Goal: Task Accomplishment & Management: Complete application form

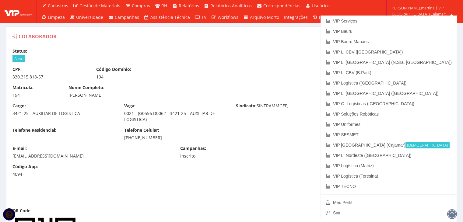
scroll to position [386, 0]
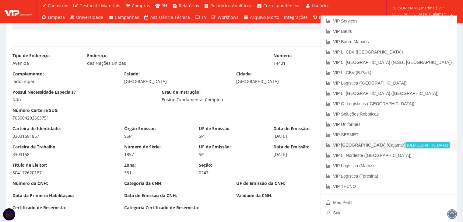
click at [411, 146] on link "VIP Brasil (Cajamar) Ativa" at bounding box center [389, 145] width 136 height 10
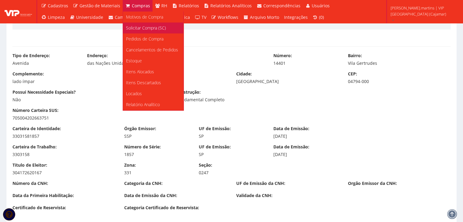
click at [132, 28] on span "Solicitar Compra (SC)" at bounding box center [146, 28] width 40 height 6
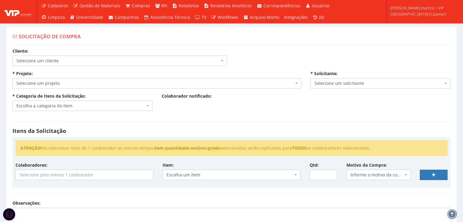
click at [56, 60] on span "Selecione um cliente" at bounding box center [117, 61] width 203 height 6
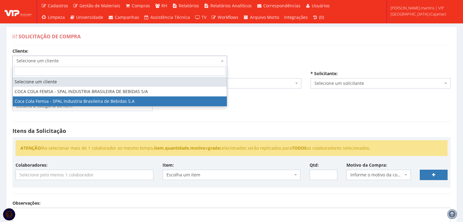
select select "51"
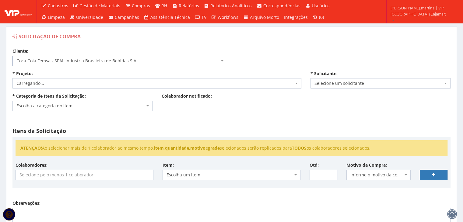
click at [58, 81] on span "Carregando..." at bounding box center [154, 83] width 277 height 6
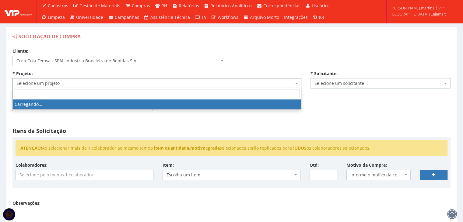
click at [58, 81] on span "Selecione um projeto" at bounding box center [154, 83] width 277 height 6
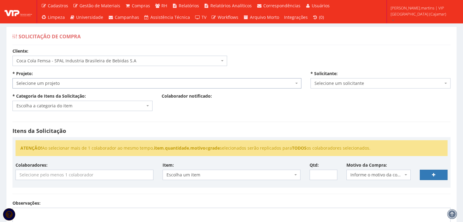
click at [58, 81] on span "Selecione um projeto" at bounding box center [154, 83] width 277 height 6
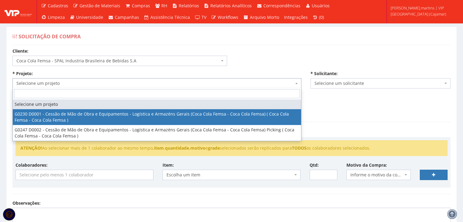
select select "230"
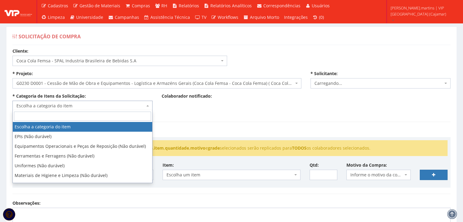
click at [29, 104] on span "Escolha a categoria do item" at bounding box center [80, 106] width 129 height 6
select select "2471"
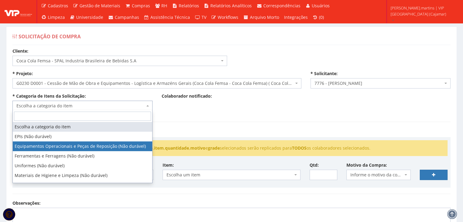
select select "1"
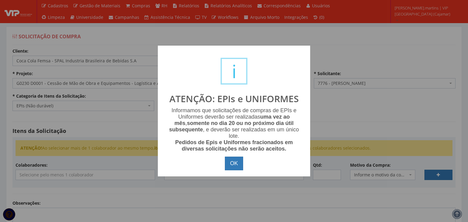
click at [248, 162] on div "OK Cancel" at bounding box center [234, 164] width 140 height 14
click at [235, 162] on button "OK" at bounding box center [234, 164] width 18 height 14
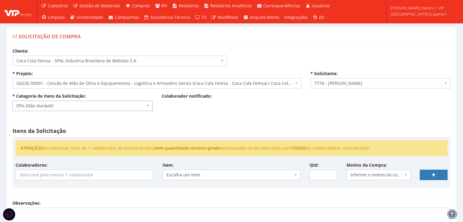
click at [117, 173] on input "search" at bounding box center [84, 175] width 137 height 10
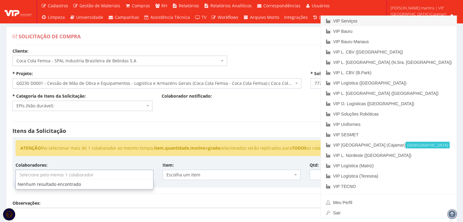
click at [399, 18] on link "VIP Serviços" at bounding box center [389, 21] width 136 height 10
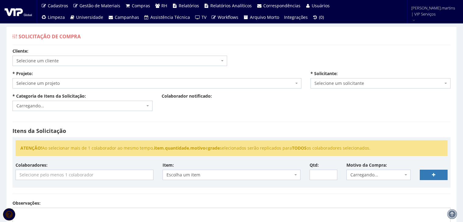
click at [136, 61] on span "Selecione um cliente" at bounding box center [117, 61] width 203 height 6
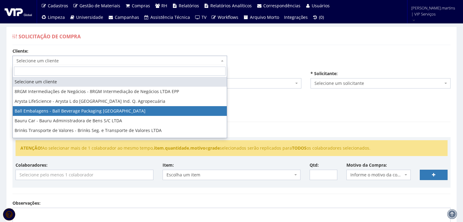
select select "3"
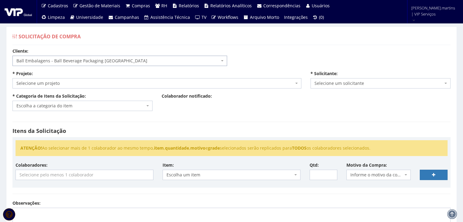
click at [105, 79] on span "Selecione um projeto" at bounding box center [156, 83] width 289 height 10
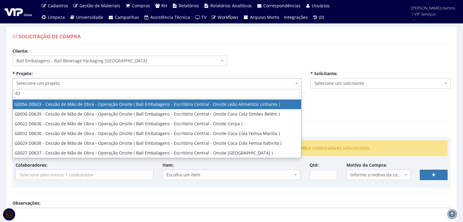
type input "637"
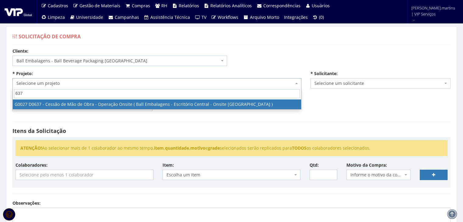
select select "27"
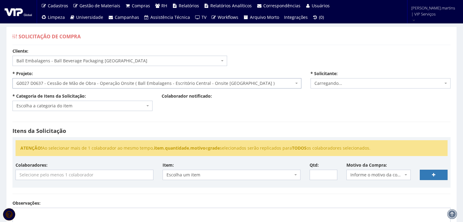
select select "2471"
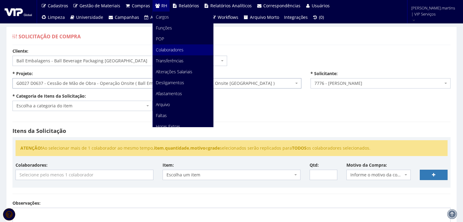
click at [174, 53] on link "Colaboradores" at bounding box center [183, 49] width 60 height 11
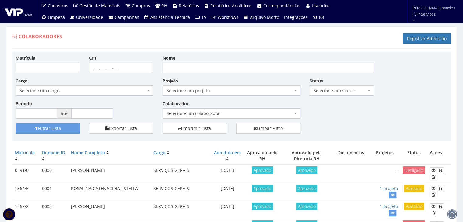
click at [175, 112] on span "Selecione um colaborador" at bounding box center [230, 114] width 126 height 6
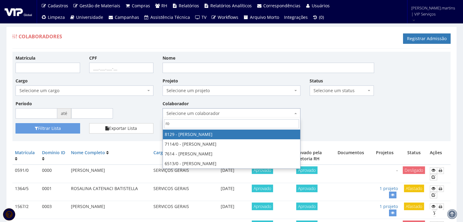
type input "r"
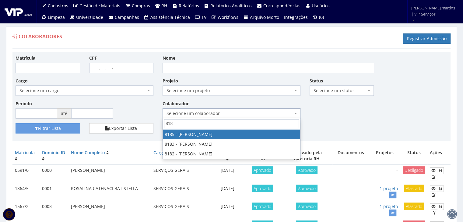
type input "8185"
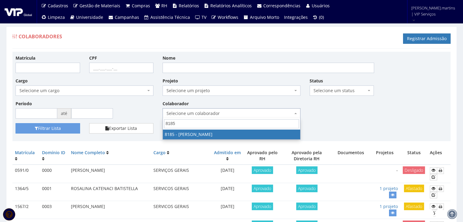
select select "4096"
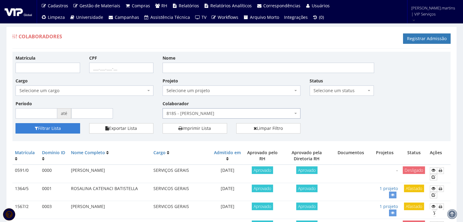
click at [59, 131] on button "Filtrar Lista" at bounding box center [48, 128] width 65 height 10
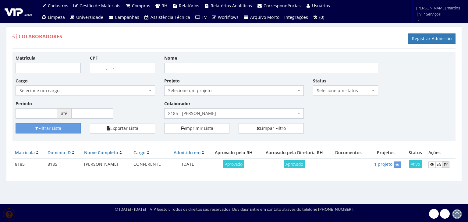
click at [447, 164] on icon at bounding box center [446, 165] width 4 height 4
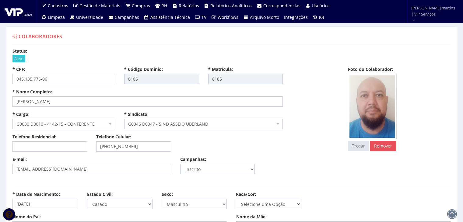
select select
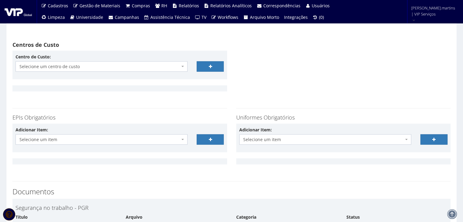
scroll to position [1381, 0]
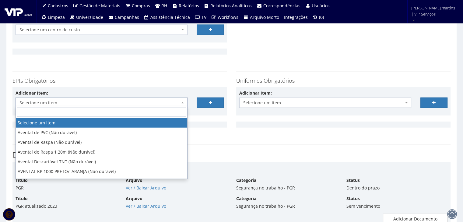
click at [119, 104] on span "Selecione um item" at bounding box center [99, 103] width 161 height 6
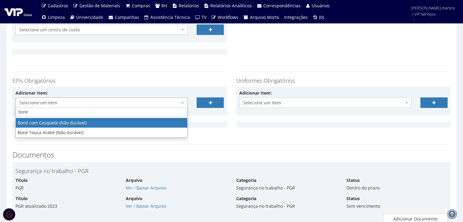
type input "bone"
select select "41"
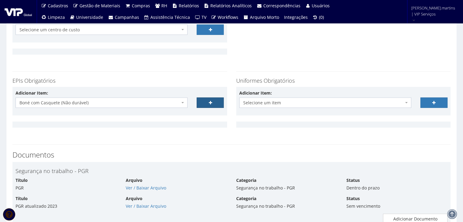
click at [208, 103] on link at bounding box center [210, 103] width 27 height 10
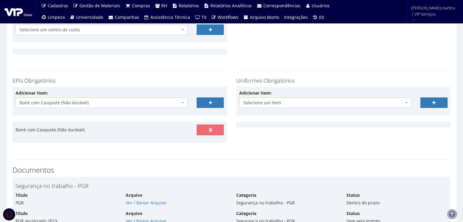
click at [156, 100] on span "Boné com Casquete (Não durável)" at bounding box center [99, 103] width 161 height 6
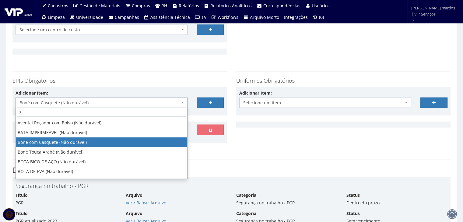
scroll to position [0, 0]
type input "protetor"
select select "292"
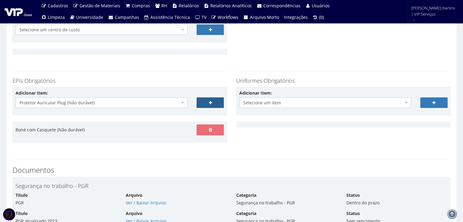
click at [210, 101] on icon at bounding box center [210, 103] width 3 height 4
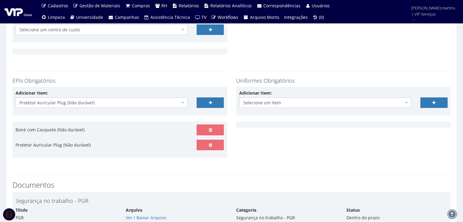
click at [167, 100] on span "Protetor Auricular Plug (Não durável)" at bounding box center [99, 103] width 161 height 6
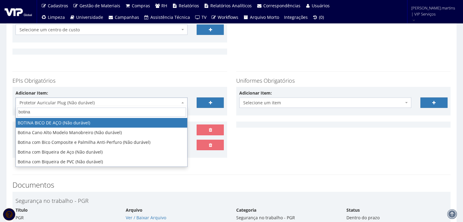
type input "botina"
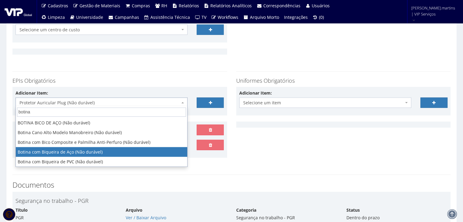
select select "46"
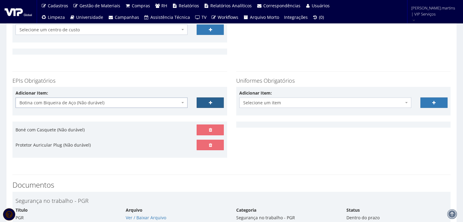
click at [208, 101] on link at bounding box center [210, 103] width 27 height 10
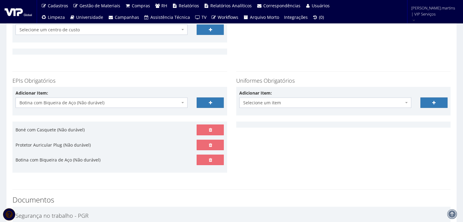
click at [172, 103] on span "Botina com Biqueira de Aço (Não durável)" at bounding box center [99, 103] width 161 height 6
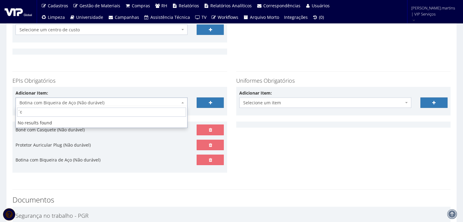
type input "´"
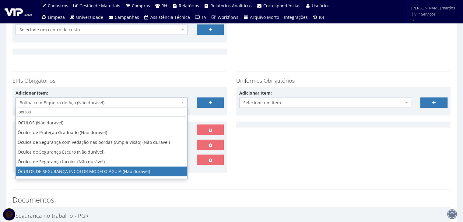
type input "oculos"
select select "1840"
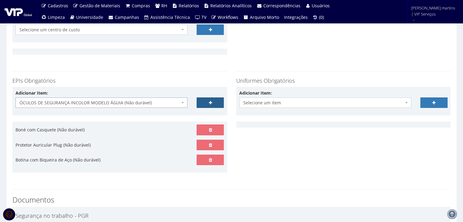
click at [210, 99] on link at bounding box center [210, 103] width 27 height 10
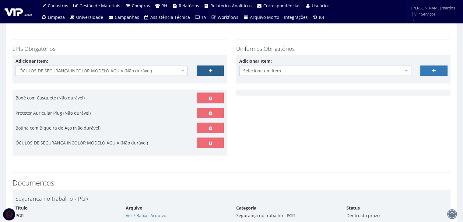
scroll to position [1421, 0]
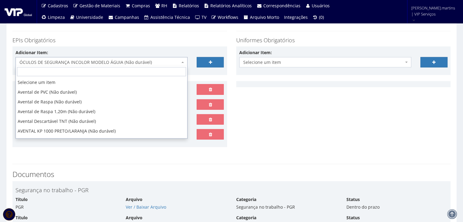
click at [138, 61] on span "ÓCULOS DE SEGURANÇA INCOLOR MODELO ÁGUIA (Não durável)" at bounding box center [99, 62] width 161 height 6
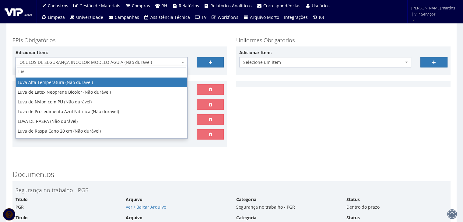
type input "luva"
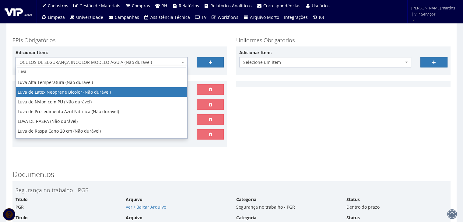
select select "216"
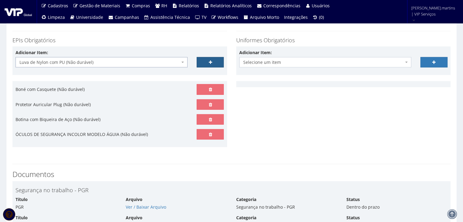
click at [204, 60] on link at bounding box center [210, 62] width 27 height 10
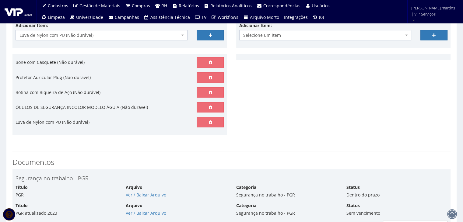
scroll to position [1413, 0]
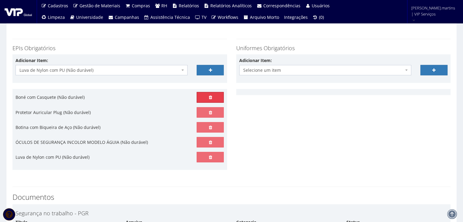
drag, startPoint x: 214, startPoint y: 97, endPoint x: 252, endPoint y: 34, distance: 73.8
click at [214, 97] on link at bounding box center [210, 97] width 27 height 10
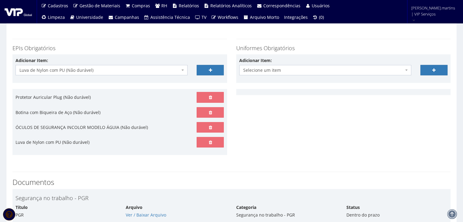
click at [167, 69] on span "Luva de Nylon com PU (Não durável)" at bounding box center [99, 70] width 161 height 6
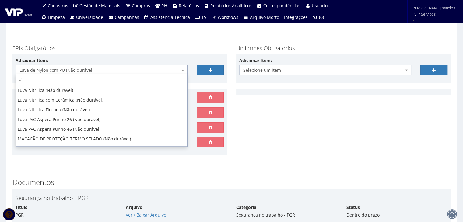
scroll to position [0, 0]
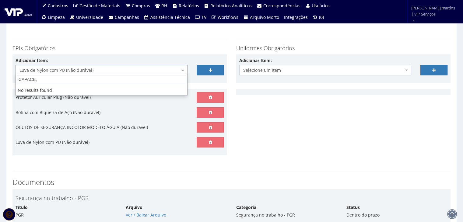
type input "CAPACE"
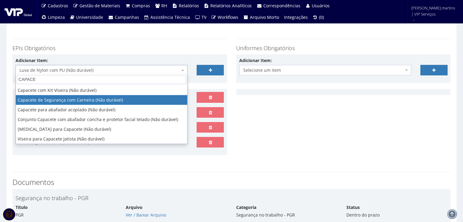
select select "81"
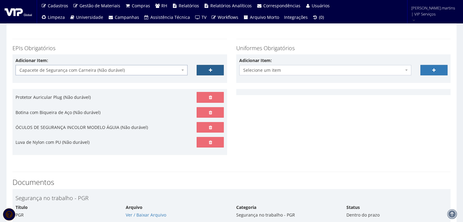
click at [214, 69] on link at bounding box center [210, 70] width 27 height 10
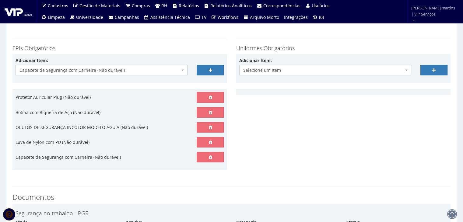
click at [154, 70] on span "Capacete de Segurança com Carneira (Não durável)" at bounding box center [99, 70] width 161 height 6
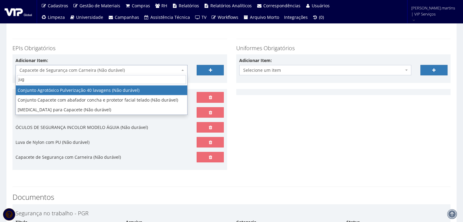
type input "jugu"
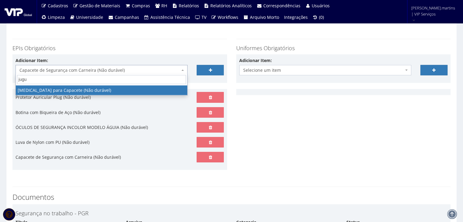
select select "197"
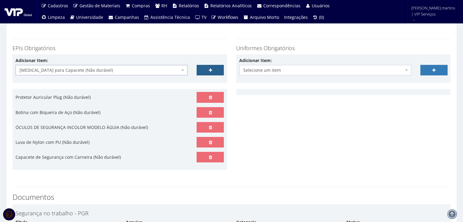
click at [210, 72] on link at bounding box center [210, 70] width 27 height 10
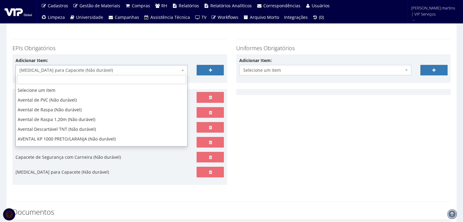
click at [79, 65] on span "[MEDICAL_DATA] para Capacete (Não durável)" at bounding box center [102, 70] width 172 height 10
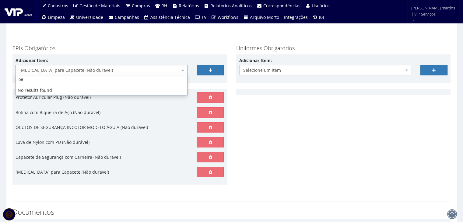
type input "o"
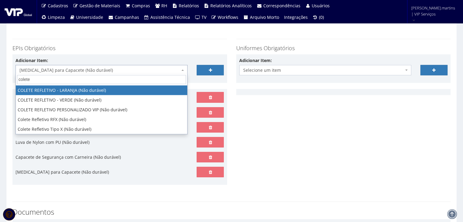
type input "colete"
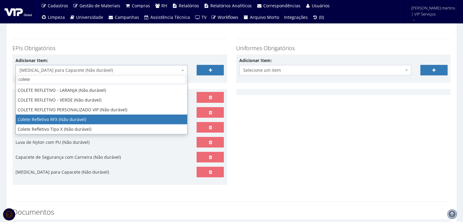
select select "104"
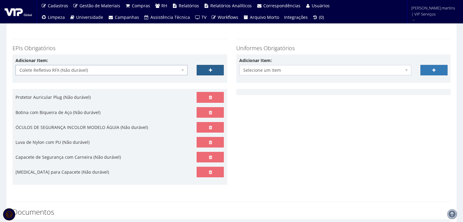
click at [210, 72] on link at bounding box center [210, 70] width 27 height 10
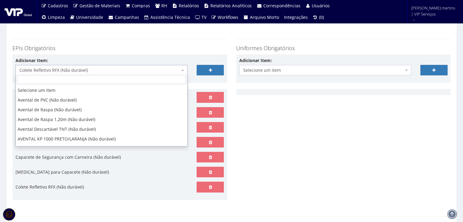
click at [123, 67] on span "Colete Refletivo RFX (Não durável)" at bounding box center [99, 70] width 161 height 6
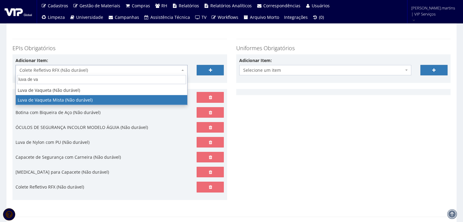
type input "luva de va"
select select "220"
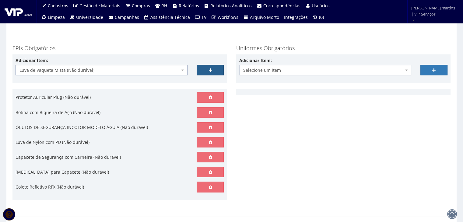
click at [217, 65] on link at bounding box center [210, 70] width 27 height 10
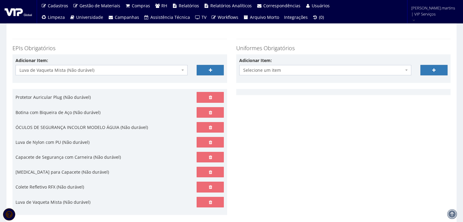
click at [164, 69] on span "Luva de Vaqueta Mista (Não durável)" at bounding box center [99, 70] width 161 height 6
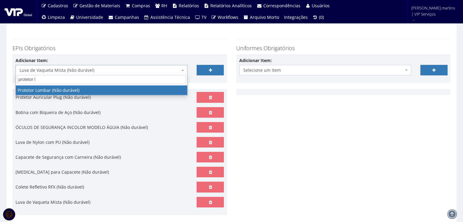
type input "protetor lo"
select select "295"
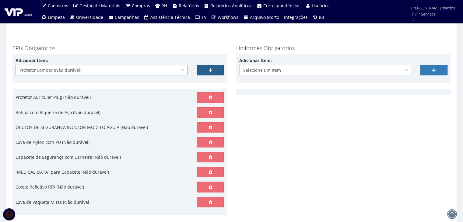
click at [210, 68] on icon at bounding box center [210, 70] width 3 height 4
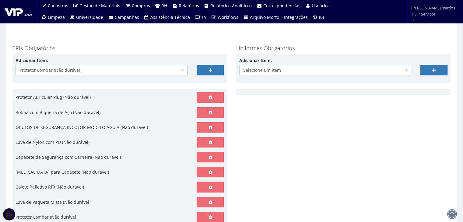
click at [280, 69] on span "Selecione um item" at bounding box center [323, 70] width 161 height 6
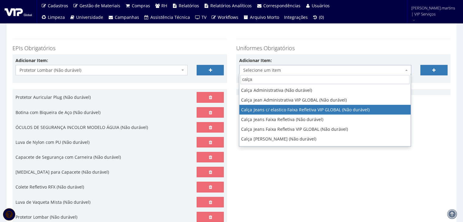
type input "calça"
select select "2326"
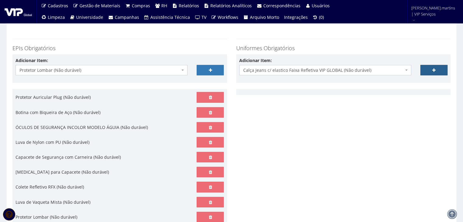
click at [429, 66] on link at bounding box center [434, 70] width 27 height 10
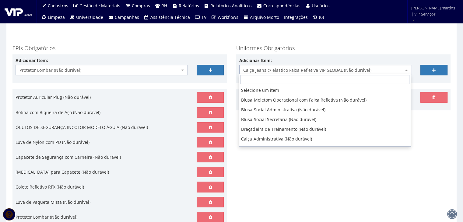
click at [385, 69] on span "Calça Jeans c/ elastico Faixa Refletiva VIP GLOBAL (Não durável)" at bounding box center [323, 70] width 161 height 6
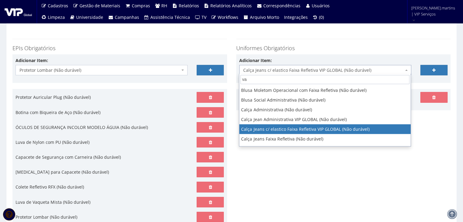
type input "v"
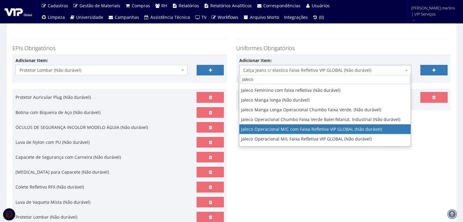
type input "jaleco"
select select "2376"
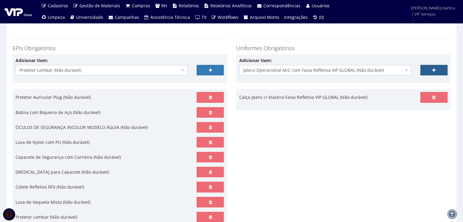
click at [430, 68] on link at bounding box center [434, 70] width 27 height 10
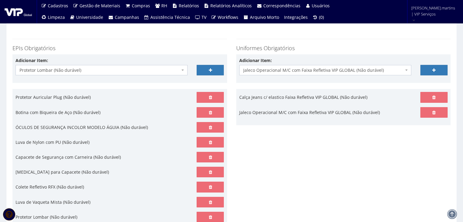
click at [384, 68] on span "Jaleco Operacional M/C com Faixa Refletiva VIP GLOBAL (Não durável)" at bounding box center [323, 70] width 161 height 6
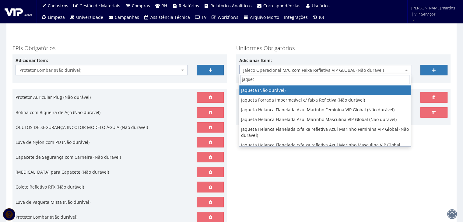
type input "jaqueta"
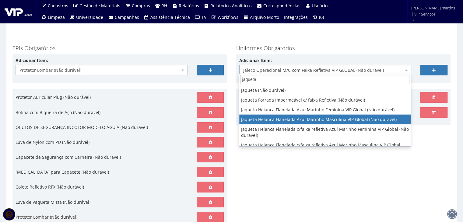
select select "2338"
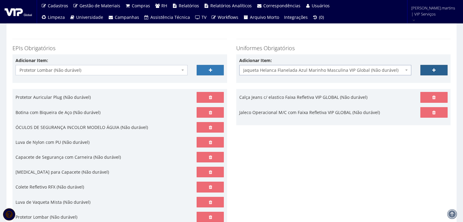
click at [428, 72] on link at bounding box center [434, 70] width 27 height 10
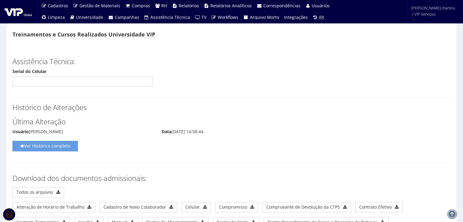
scroll to position [3340, 0]
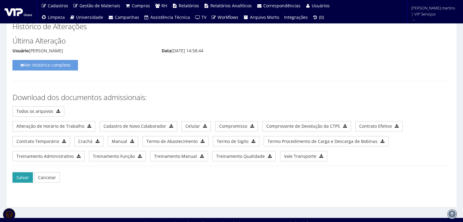
click at [23, 172] on button "Salvar" at bounding box center [22, 177] width 20 height 10
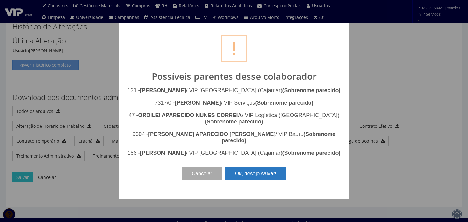
click at [264, 181] on button "Ok, desejo salvar!" at bounding box center [255, 173] width 61 height 13
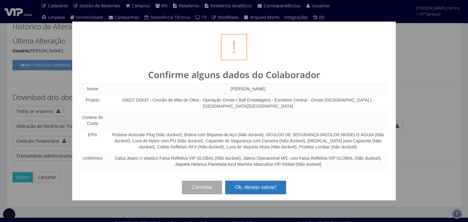
click at [259, 187] on button "Ok, desejo salvar!" at bounding box center [255, 187] width 61 height 13
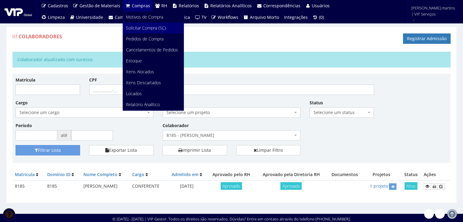
click at [135, 26] on span "Solicitar Compra (SC)" at bounding box center [146, 28] width 40 height 6
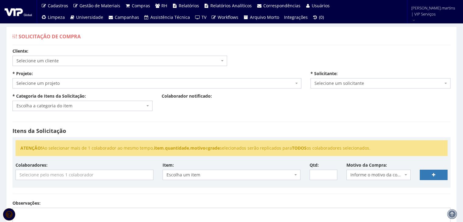
click at [104, 60] on span "Selecione um cliente" at bounding box center [117, 61] width 203 height 6
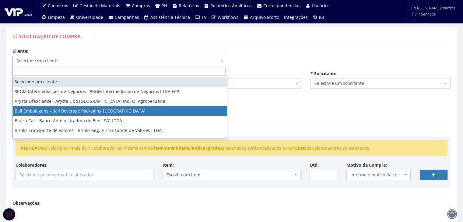
select select "3"
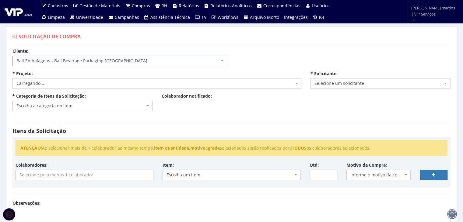
click at [90, 88] on span "Carregando..." at bounding box center [156, 83] width 289 height 10
click at [90, 86] on span "Selecione um projeto" at bounding box center [154, 83] width 277 height 6
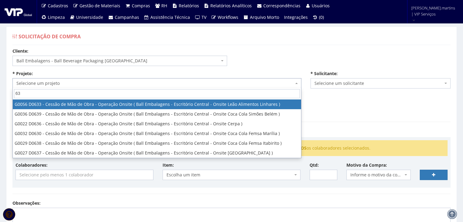
type input "637"
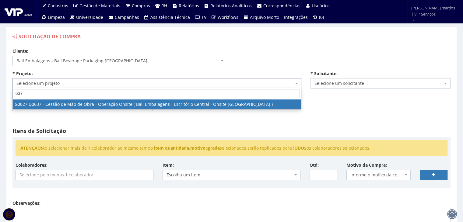
select select "27"
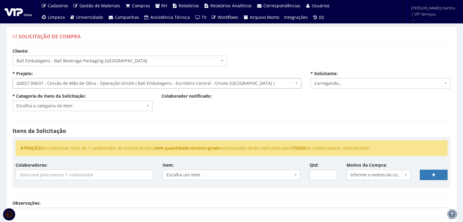
click at [125, 103] on span "Escolha a categoria do item" at bounding box center [80, 106] width 129 height 6
select select "2471"
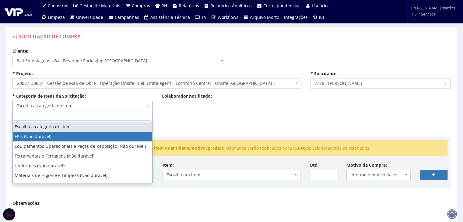
select select "1"
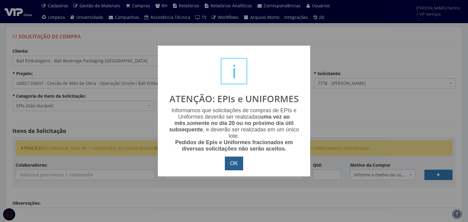
drag, startPoint x: 230, startPoint y: 163, endPoint x: 216, endPoint y: 161, distance: 14.1
click at [230, 163] on button "OK" at bounding box center [234, 164] width 18 height 14
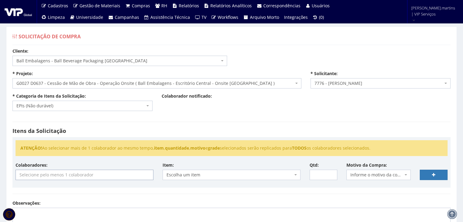
click at [146, 175] on input "search" at bounding box center [84, 175] width 137 height 10
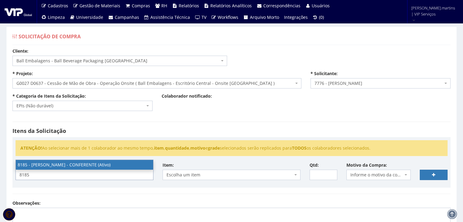
type input "8185"
select select "4096"
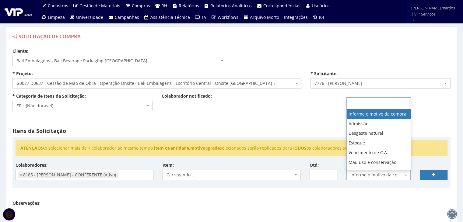
click at [368, 175] on span "Informe o motivo da compra" at bounding box center [377, 175] width 53 height 6
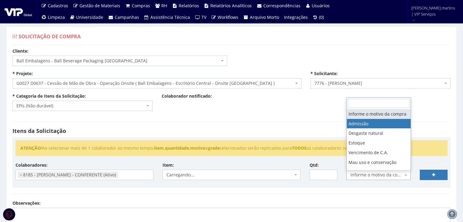
select select "1"
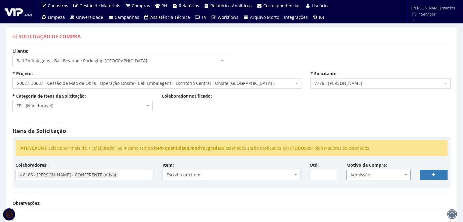
click at [273, 176] on span "Escolha um item" at bounding box center [230, 175] width 126 height 6
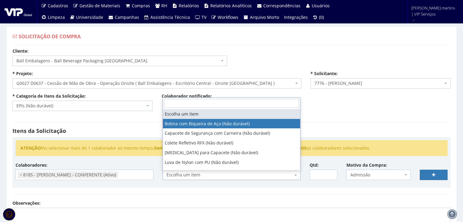
select select "46"
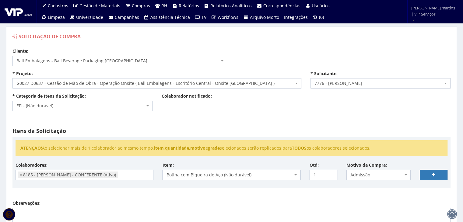
type input "1"
click at [331, 172] on input "1" at bounding box center [324, 175] width 28 height 10
click at [426, 174] on link at bounding box center [434, 175] width 28 height 10
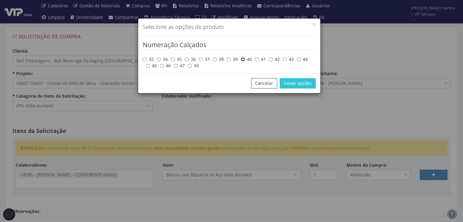
click at [243, 59] on input "40" at bounding box center [243, 60] width 4 height 4
radio input "true"
click at [287, 85] on button "Salvar opções" at bounding box center [298, 83] width 36 height 10
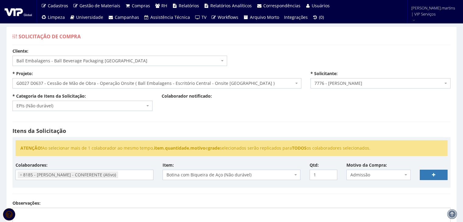
select select
type input "0"
select select
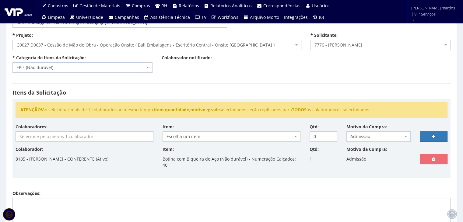
scroll to position [81, 0]
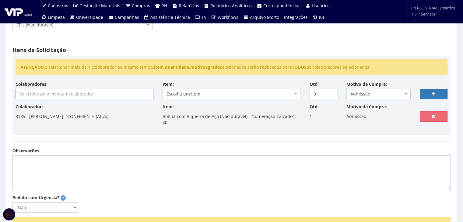
click at [102, 93] on input "search" at bounding box center [84, 94] width 137 height 10
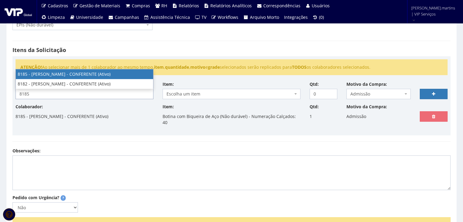
type input "8185"
select select "4096"
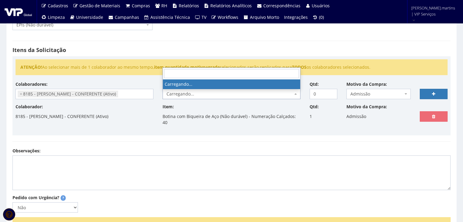
click at [186, 93] on span "Carregando..." at bounding box center [230, 94] width 126 height 6
click at [186, 93] on span "Escolha um item" at bounding box center [230, 94] width 126 height 6
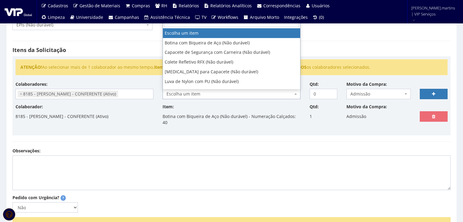
click at [186, 93] on span "Escolha um item" at bounding box center [230, 94] width 126 height 6
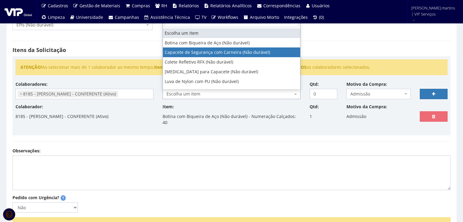
select select "81"
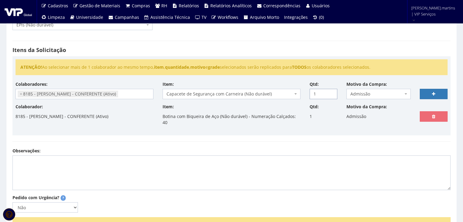
type input "1"
click at [331, 91] on input "1" at bounding box center [324, 94] width 28 height 10
click at [428, 93] on link at bounding box center [434, 94] width 28 height 10
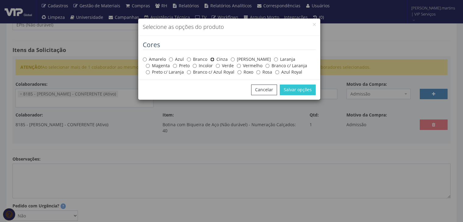
click at [211, 59] on input "Cinza" at bounding box center [212, 60] width 4 height 4
radio input "true"
click at [306, 91] on button "Salvar opções" at bounding box center [298, 90] width 36 height 10
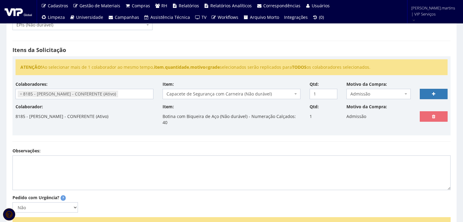
select select
type input "0"
select select
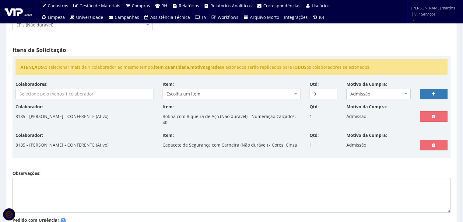
click at [117, 95] on input "search" at bounding box center [84, 94] width 137 height 10
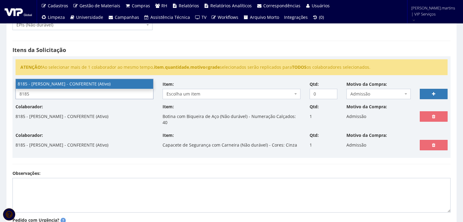
type input "8185"
select select "4096"
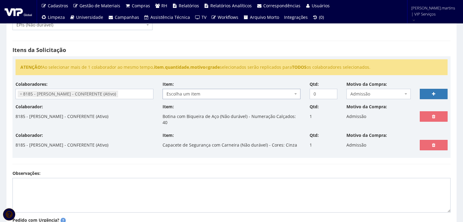
click at [190, 95] on span "Escolha um item" at bounding box center [230, 94] width 126 height 6
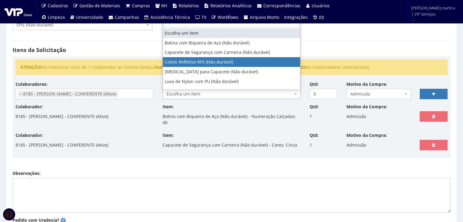
select select "104"
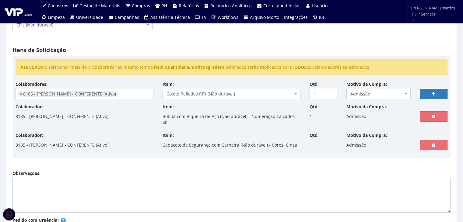
type input "1"
click at [331, 92] on input "1" at bounding box center [324, 94] width 28 height 10
click at [425, 94] on link at bounding box center [434, 94] width 28 height 10
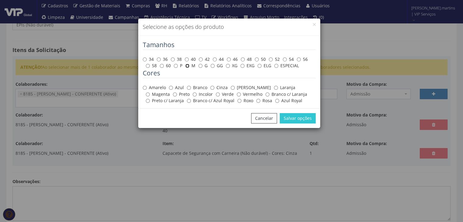
click at [188, 66] on input "M" at bounding box center [187, 66] width 4 height 4
radio input "true"
click at [158, 89] on label "Amarelo" at bounding box center [154, 88] width 23 height 6
click at [147, 89] on input "Amarelo" at bounding box center [145, 88] width 4 height 4
radio input "true"
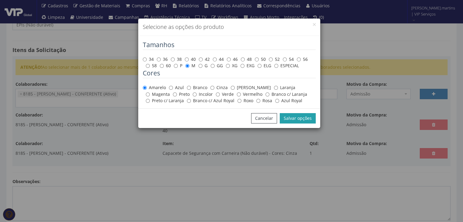
click at [294, 120] on button "Salvar opções" at bounding box center [298, 118] width 36 height 10
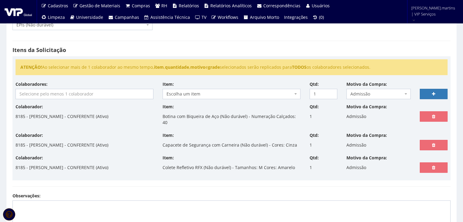
select select
type input "0"
click at [63, 94] on input "search" at bounding box center [84, 94] width 137 height 10
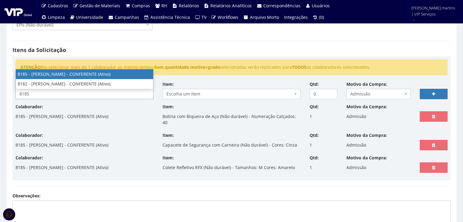
type input "8185"
select select "4096"
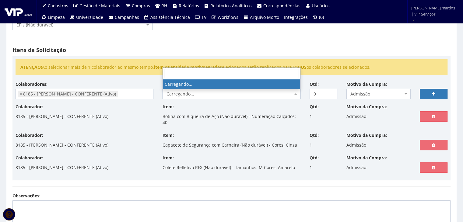
click at [195, 95] on span "Carregando..." at bounding box center [230, 94] width 126 height 6
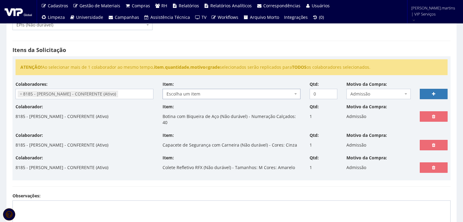
click at [195, 95] on span "Escolha um item" at bounding box center [230, 94] width 126 height 6
select select "197"
type input "1"
click at [331, 92] on input "1" at bounding box center [324, 94] width 28 height 10
click at [426, 96] on link at bounding box center [434, 94] width 28 height 10
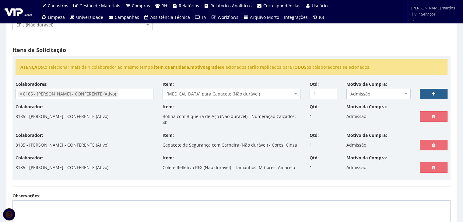
scroll to position [101, 0]
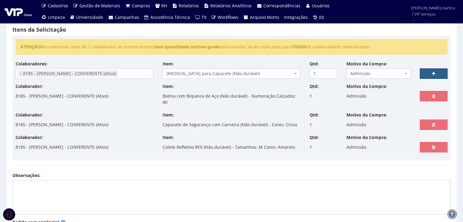
select select
type input "0"
select select
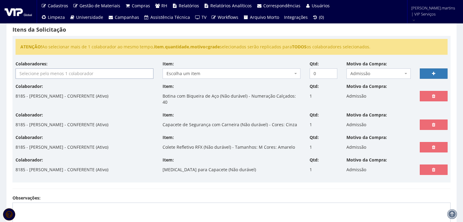
click at [66, 76] on input "search" at bounding box center [84, 74] width 137 height 10
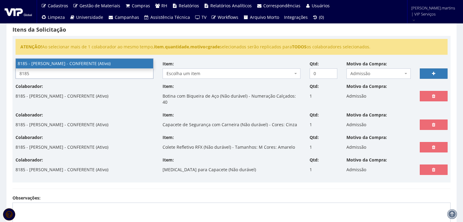
type input "8185"
select select "4096"
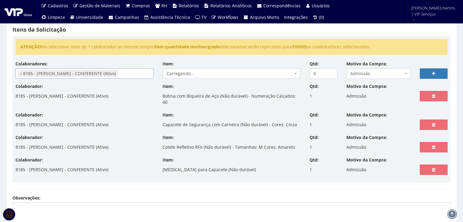
click at [212, 76] on span "Carregando..." at bounding box center [230, 74] width 126 height 6
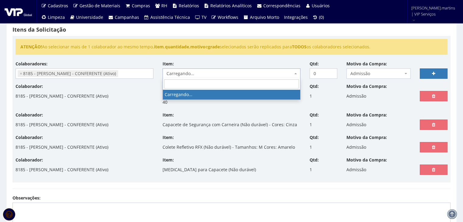
click at [212, 76] on span "Carregando..." at bounding box center [230, 74] width 126 height 6
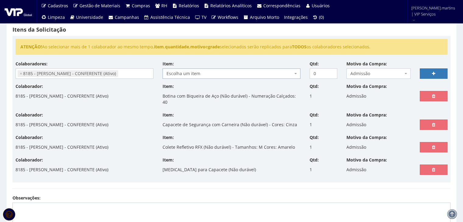
click at [212, 76] on span "Escolha um item" at bounding box center [230, 74] width 126 height 6
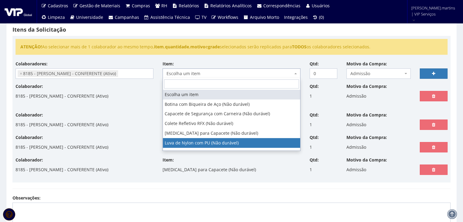
select select "216"
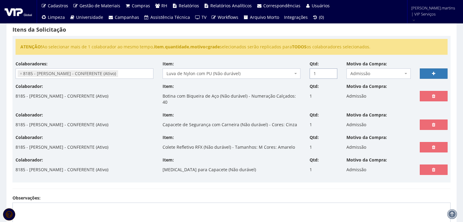
click at [332, 70] on input "1" at bounding box center [324, 74] width 28 height 10
click at [332, 70] on input "2" at bounding box center [324, 74] width 28 height 10
type input "3"
click at [332, 70] on input "3" at bounding box center [324, 74] width 28 height 10
click at [437, 71] on link at bounding box center [434, 74] width 28 height 10
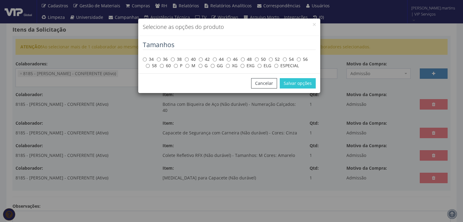
click at [189, 67] on label "M" at bounding box center [190, 66] width 10 height 6
click at [189, 67] on input "M" at bounding box center [187, 66] width 4 height 4
radio input "true"
click at [295, 83] on button "Salvar opções" at bounding box center [298, 83] width 36 height 10
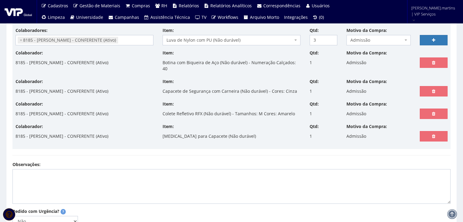
scroll to position [142, 0]
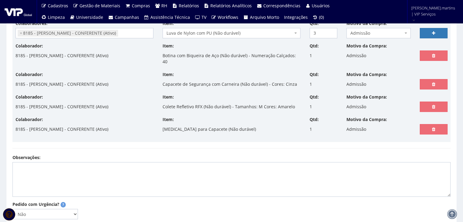
select select
type input "0"
select select
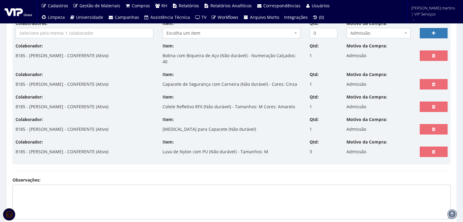
click at [57, 35] on input "search" at bounding box center [84, 33] width 137 height 10
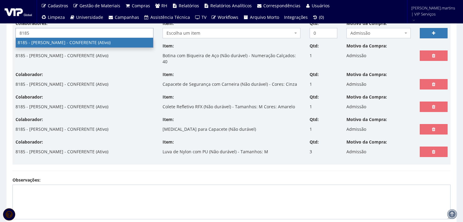
type input "8185"
select select "4096"
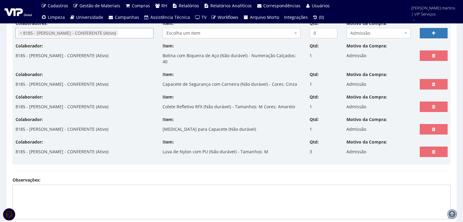
click at [187, 32] on span "Escolha um item" at bounding box center [230, 33] width 126 height 6
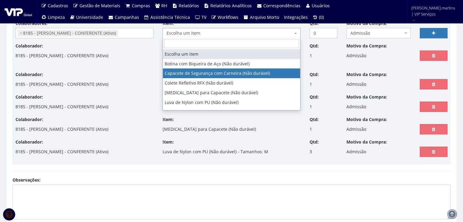
scroll to position [20, 0]
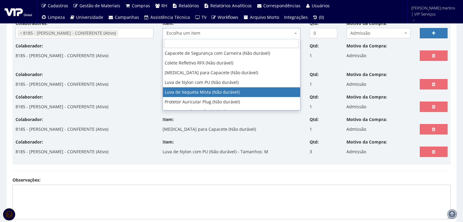
select select "220"
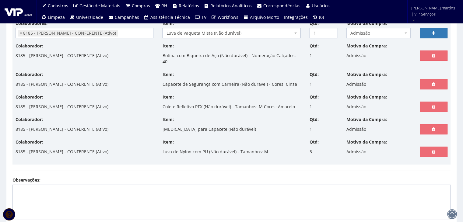
click at [332, 31] on input "1" at bounding box center [324, 33] width 28 height 10
click at [332, 31] on input "2" at bounding box center [324, 33] width 28 height 10
type input "3"
click at [332, 31] on input "3" at bounding box center [324, 33] width 28 height 10
click at [429, 33] on link at bounding box center [434, 33] width 28 height 10
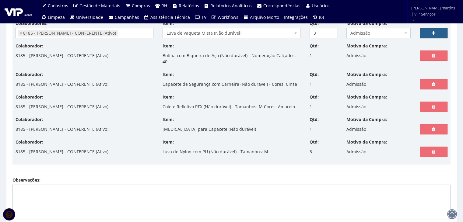
select select
type input "0"
select select
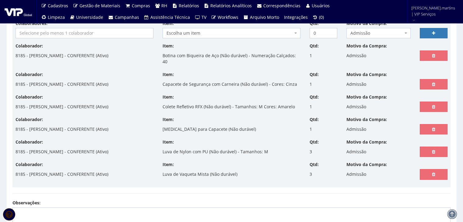
click at [94, 34] on input "search" at bounding box center [84, 33] width 137 height 10
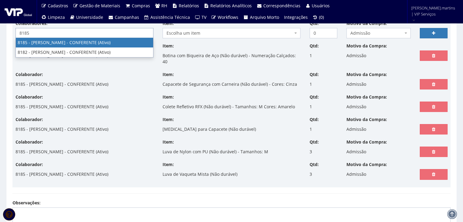
type input "8185"
select select "4096"
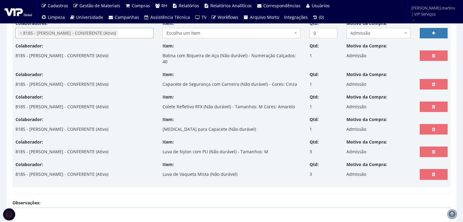
click at [190, 31] on span "Escolha um item" at bounding box center [230, 33] width 126 height 6
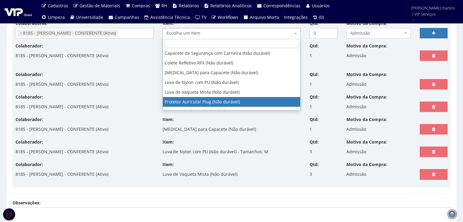
select select "292"
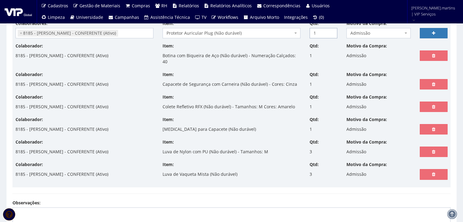
click at [330, 30] on input "1" at bounding box center [324, 33] width 28 height 10
click at [330, 30] on input "2" at bounding box center [324, 33] width 28 height 10
type input "3"
click at [330, 30] on input "3" at bounding box center [324, 33] width 28 height 10
click at [433, 33] on icon at bounding box center [433, 33] width 3 height 4
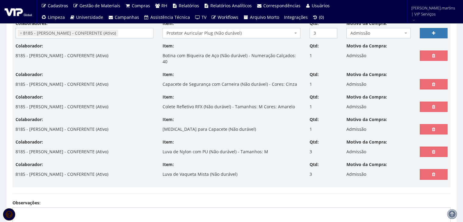
select select
type input "0"
select select
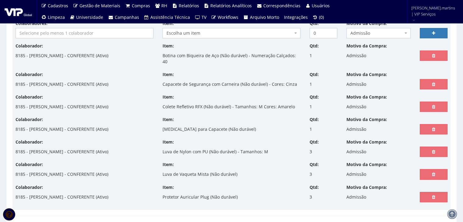
click at [128, 32] on input "search" at bounding box center [84, 33] width 137 height 10
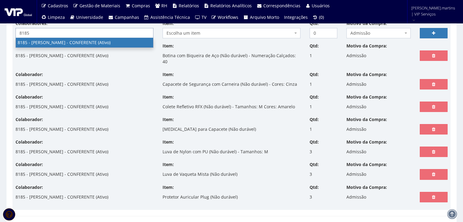
type input "8185"
select select "4096"
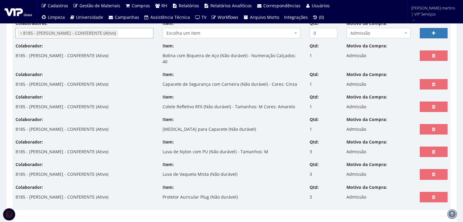
click at [200, 34] on span "Escolha um item" at bounding box center [230, 33] width 126 height 6
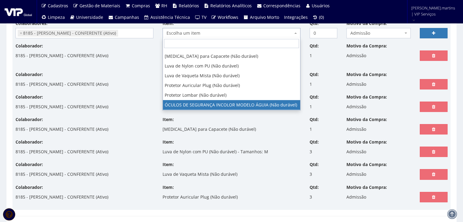
scroll to position [43, 0]
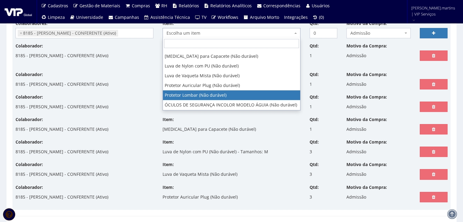
select select "295"
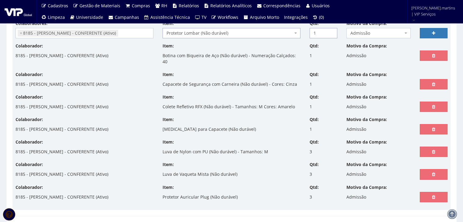
type input "1"
click at [331, 31] on input "1" at bounding box center [324, 33] width 28 height 10
click at [439, 31] on link at bounding box center [434, 33] width 28 height 10
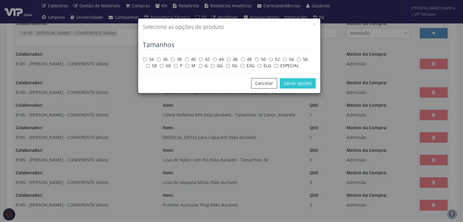
click at [190, 66] on label "M" at bounding box center [190, 66] width 10 height 6
click at [189, 66] on input "M" at bounding box center [187, 66] width 4 height 4
radio input "true"
click at [291, 84] on button "Salvar opções" at bounding box center [298, 83] width 36 height 10
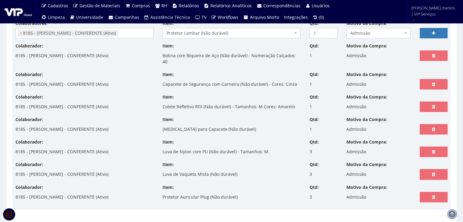
select select
type input "0"
select select
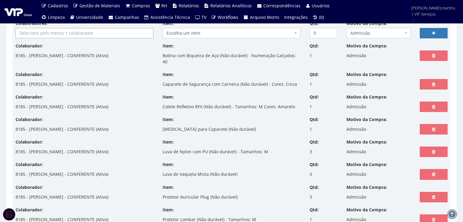
click at [45, 33] on input "search" at bounding box center [84, 33] width 137 height 10
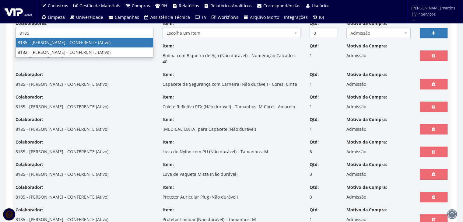
type input "8185"
select select "4096"
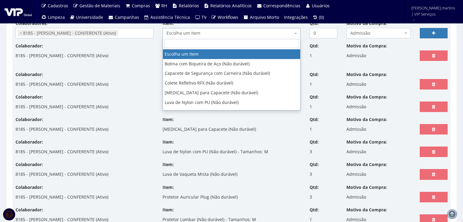
click at [252, 34] on span "Escolha um item" at bounding box center [230, 33] width 126 height 6
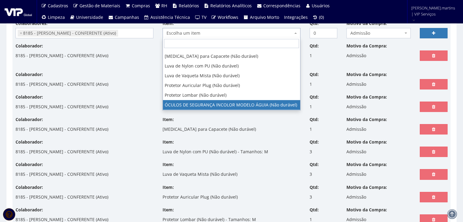
select select "1840"
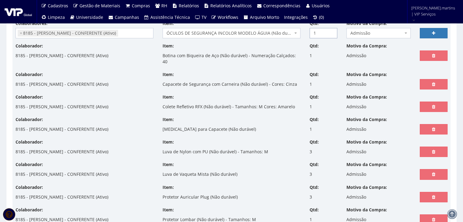
type input "1"
click at [330, 30] on input "1" at bounding box center [324, 33] width 28 height 10
click at [429, 32] on link at bounding box center [434, 33] width 28 height 10
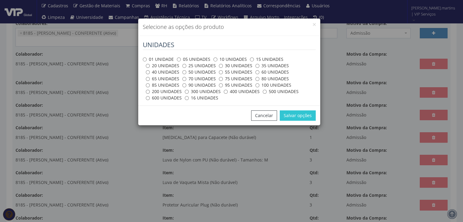
click at [156, 58] on label "01 UNIDADE" at bounding box center [158, 59] width 31 height 6
click at [147, 58] on input "01 UNIDADE" at bounding box center [145, 60] width 4 height 4
radio input "true"
click at [295, 114] on button "Salvar opções" at bounding box center [298, 116] width 36 height 10
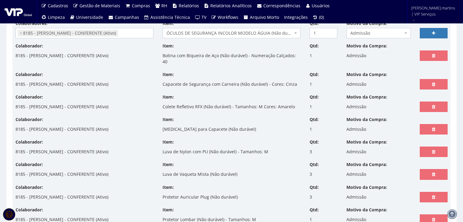
select select
type input "0"
select select
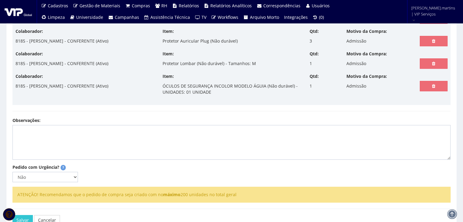
scroll to position [330, 0]
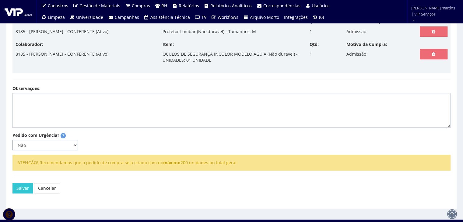
click at [56, 140] on select "Não Sim" at bounding box center [44, 145] width 65 height 10
select select "1"
click at [12, 140] on select "Não Sim" at bounding box center [44, 145] width 65 height 10
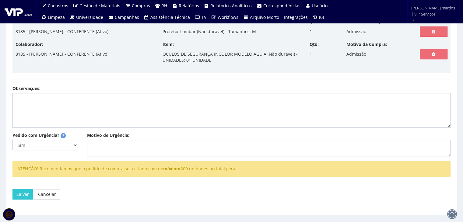
drag, startPoint x: 110, startPoint y: 153, endPoint x: 109, endPoint y: 150, distance: 3.2
click at [121, 143] on textarea "Motivo de Urgência:" at bounding box center [269, 148] width 364 height 16
type textarea "Admissão"
click at [27, 189] on button "Salvar" at bounding box center [22, 194] width 20 height 10
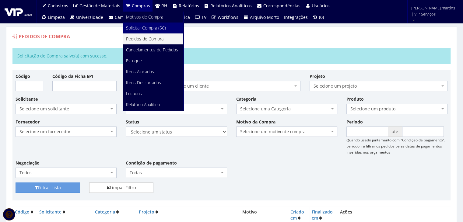
click at [134, 29] on span "Solicitar Compra (SC)" at bounding box center [146, 28] width 40 height 6
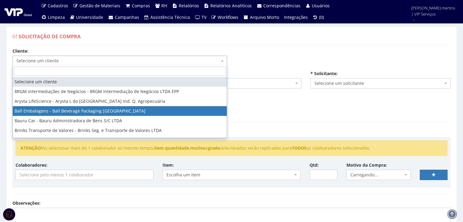
select select "3"
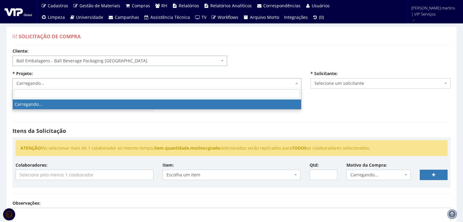
click at [88, 82] on span "Carregando..." at bounding box center [154, 83] width 277 height 6
click at [88, 81] on span "Carregando..." at bounding box center [154, 83] width 277 height 6
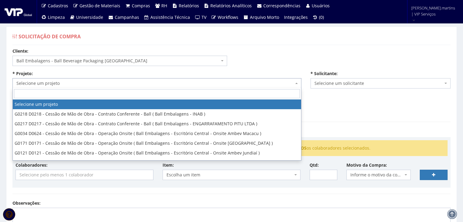
click at [88, 81] on span "Selecione um projeto" at bounding box center [154, 83] width 277 height 6
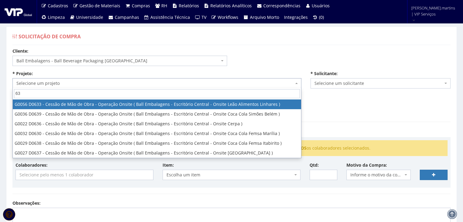
type input "637"
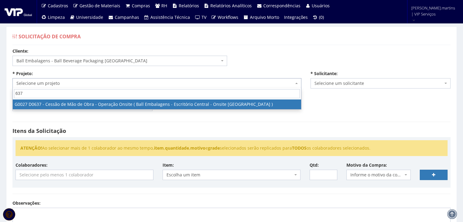
select select "27"
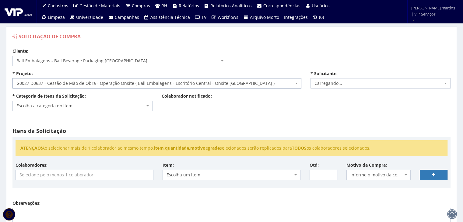
click at [96, 105] on span "Escolha a categoria do item" at bounding box center [80, 106] width 129 height 6
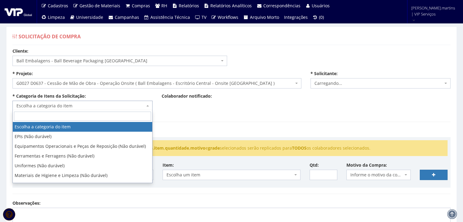
select select "2471"
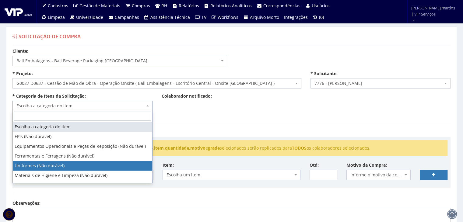
select select "4"
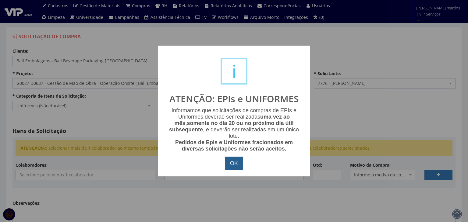
click at [228, 161] on button "OK" at bounding box center [234, 164] width 18 height 14
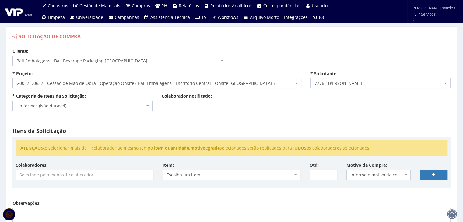
click at [123, 177] on input "search" at bounding box center [84, 175] width 137 height 10
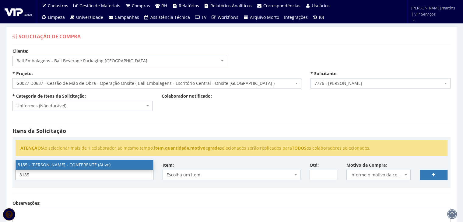
type input "8185"
select select "4096"
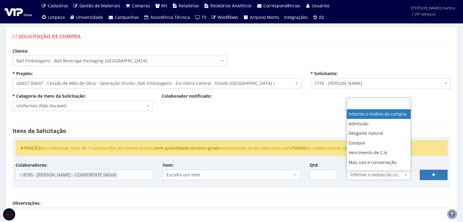
click at [367, 176] on span "Informe o motivo da compra" at bounding box center [377, 175] width 53 height 6
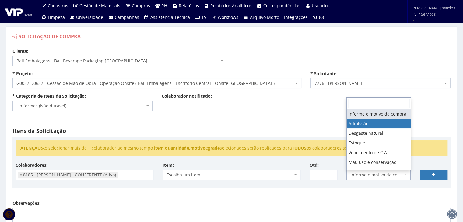
select select "1"
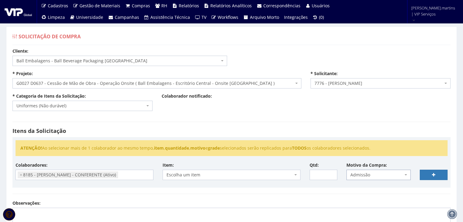
click at [275, 172] on span "Escolha um item" at bounding box center [230, 175] width 126 height 6
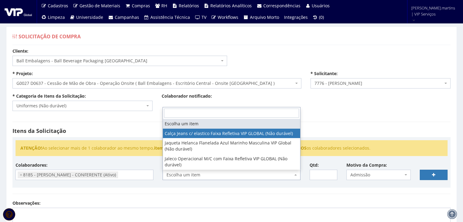
select select "2326"
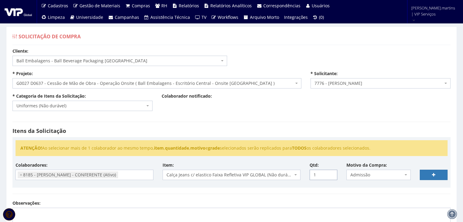
click at [332, 172] on input "1" at bounding box center [324, 175] width 28 height 10
type input "2"
click at [332, 172] on input "2" at bounding box center [324, 175] width 28 height 10
click at [422, 172] on link at bounding box center [434, 175] width 28 height 10
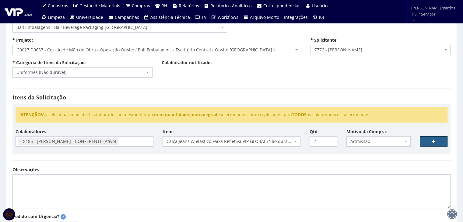
scroll to position [61, 0]
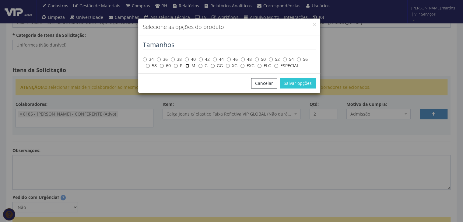
click at [186, 66] on input "M" at bounding box center [187, 66] width 4 height 4
radio input "true"
click at [286, 87] on button "Salvar opções" at bounding box center [298, 83] width 36 height 10
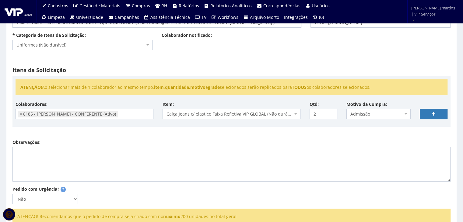
select select
type input "0"
select select
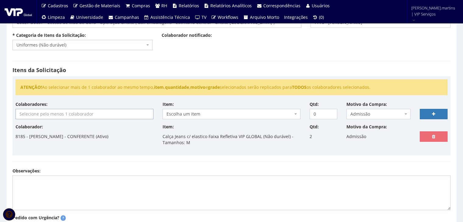
click at [72, 117] on input "search" at bounding box center [84, 114] width 137 height 10
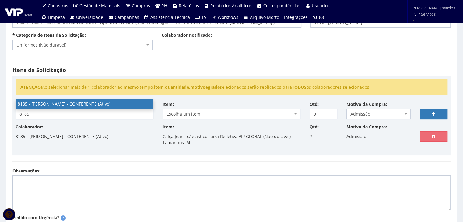
type input "8185"
select select "4096"
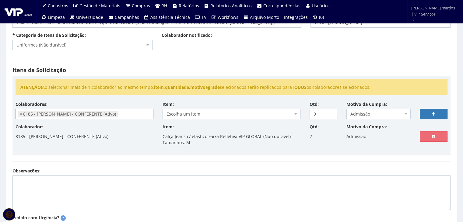
click at [217, 114] on span "Escolha um item" at bounding box center [230, 114] width 126 height 6
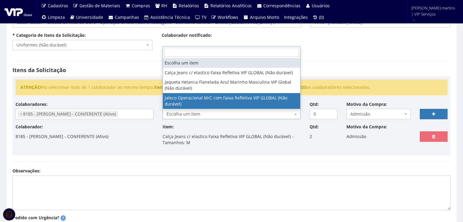
select select "2376"
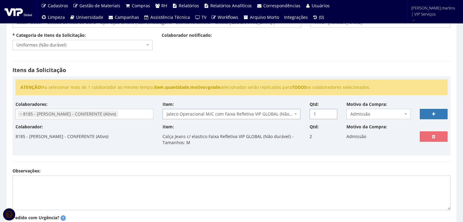
click at [331, 111] on input "1" at bounding box center [324, 114] width 28 height 10
type input "2"
click at [331, 111] on input "2" at bounding box center [324, 114] width 28 height 10
click at [431, 110] on link at bounding box center [434, 114] width 28 height 10
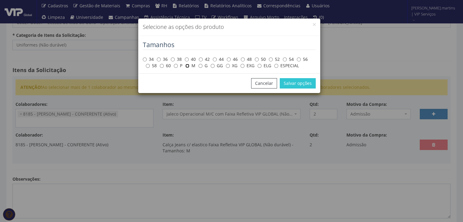
click at [188, 65] on input "M" at bounding box center [187, 66] width 4 height 4
radio input "true"
click at [291, 86] on button "Salvar opções" at bounding box center [298, 83] width 36 height 10
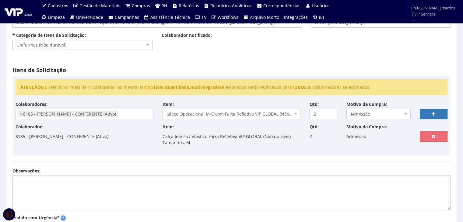
select select
type input "0"
select select
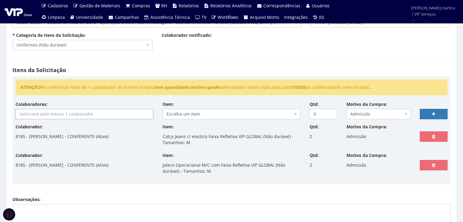
click at [77, 115] on input "search" at bounding box center [84, 114] width 137 height 10
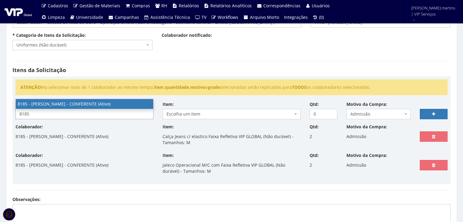
type input "8185"
select select "4096"
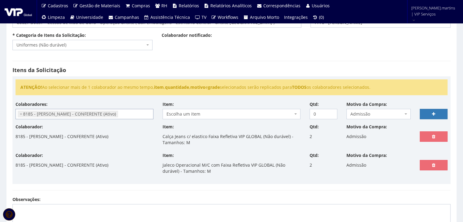
click at [191, 111] on span "Escolha um item" at bounding box center [230, 114] width 126 height 6
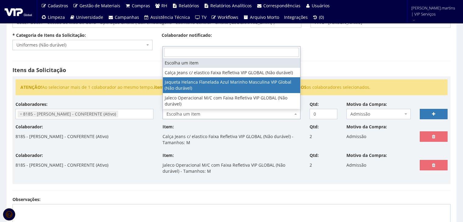
select select "2338"
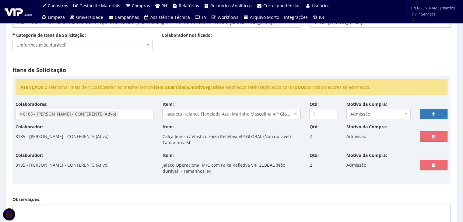
type input "1"
click at [332, 111] on input "1" at bounding box center [324, 114] width 28 height 10
click at [439, 113] on link at bounding box center [434, 114] width 28 height 10
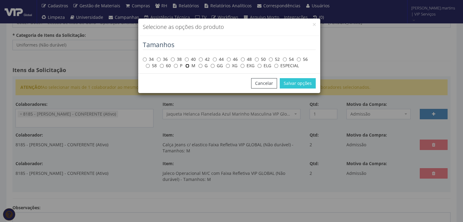
click at [187, 66] on input "M" at bounding box center [187, 66] width 4 height 4
radio input "true"
click at [291, 85] on button "Salvar opções" at bounding box center [298, 83] width 36 height 10
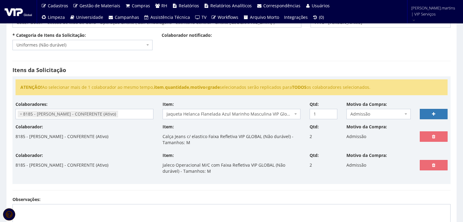
select select
type input "0"
select select
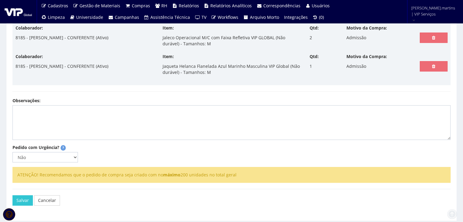
scroll to position [207, 0]
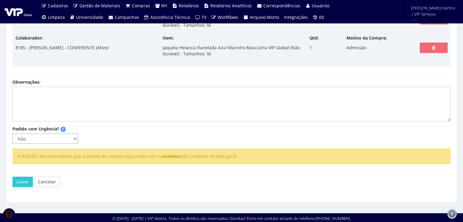
click at [60, 135] on select "Não Sim" at bounding box center [44, 139] width 65 height 10
select select "1"
click at [12, 134] on select "Não Sim" at bounding box center [44, 139] width 65 height 10
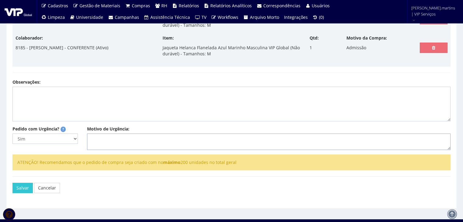
click at [95, 142] on textarea "Motivo de Urgência:" at bounding box center [269, 142] width 364 height 16
type textarea "Admissão"
click at [18, 185] on button "Salvar" at bounding box center [22, 188] width 20 height 10
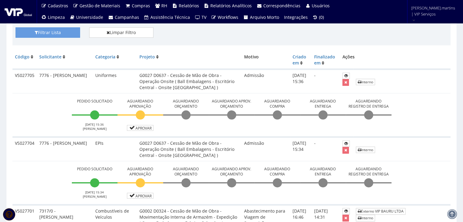
scroll to position [203, 0]
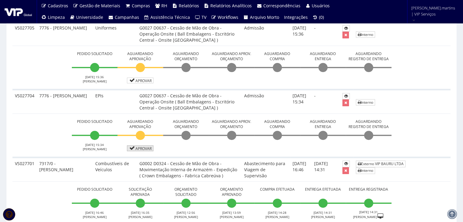
click at [143, 146] on link "Aprovar" at bounding box center [140, 149] width 27 height 6
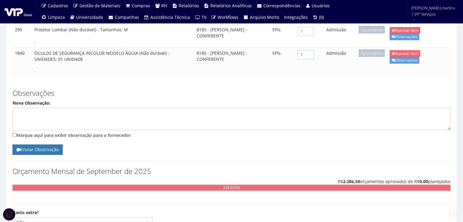
scroll to position [352, 0]
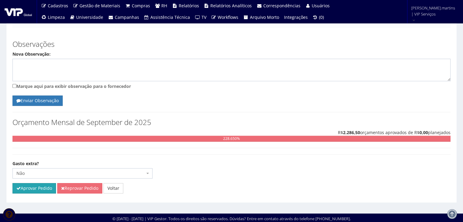
click at [29, 187] on button "Aprovar Pedido" at bounding box center [34, 188] width 44 height 10
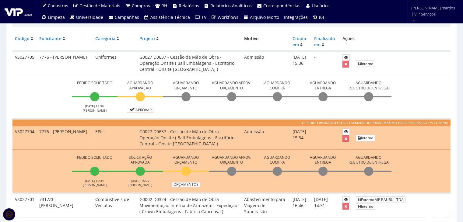
scroll to position [203, 0]
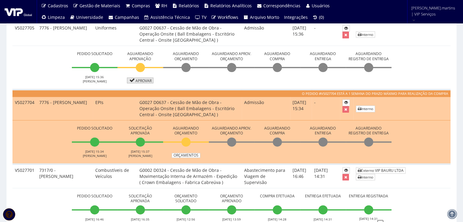
click at [145, 78] on link "Aprovar" at bounding box center [140, 81] width 27 height 6
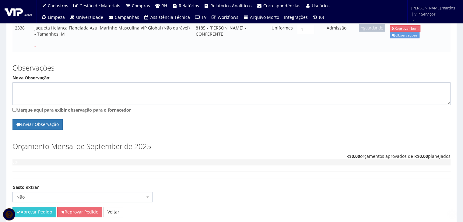
scroll to position [224, 0]
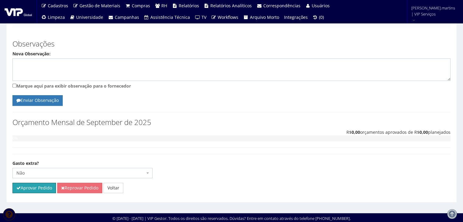
drag, startPoint x: 49, startPoint y: 187, endPoint x: 253, endPoint y: 30, distance: 258.0
click at [49, 187] on button "Aprovar Pedido" at bounding box center [34, 188] width 44 height 10
